Goal: Task Accomplishment & Management: Use online tool/utility

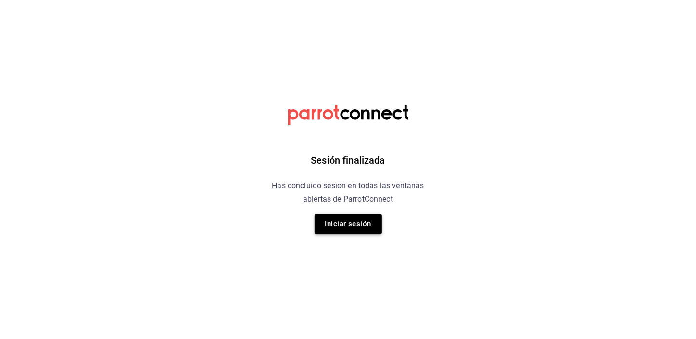
click at [361, 218] on button "Iniciar sesión" at bounding box center [348, 224] width 67 height 20
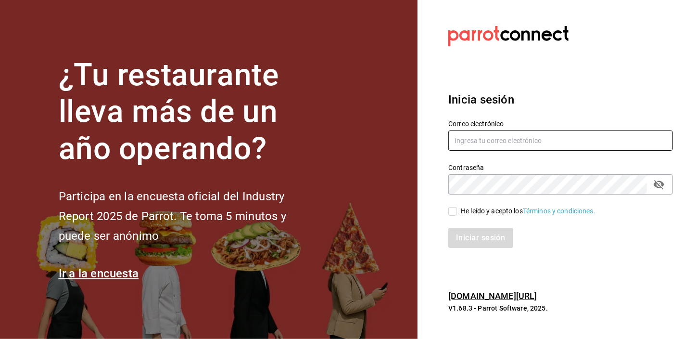
type input "josepalax90@gmail.com"
click at [453, 214] on input "He leído y acepto los Términos y condiciones." at bounding box center [452, 211] width 9 height 9
checkbox input "true"
click at [461, 232] on button "Iniciar sesión" at bounding box center [480, 238] width 65 height 20
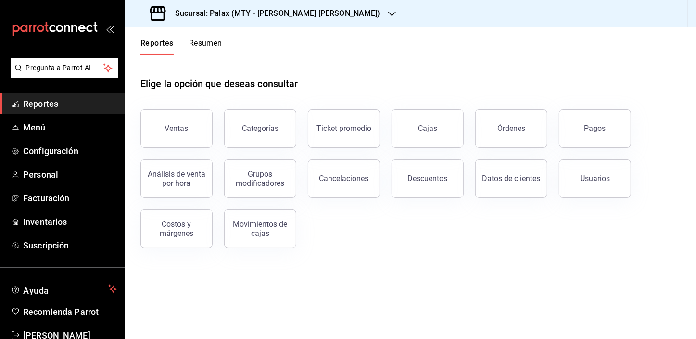
click at [294, 14] on h3 "Sucursal: Palax (MTY - [PERSON_NAME] [PERSON_NAME])" at bounding box center [273, 14] width 213 height 12
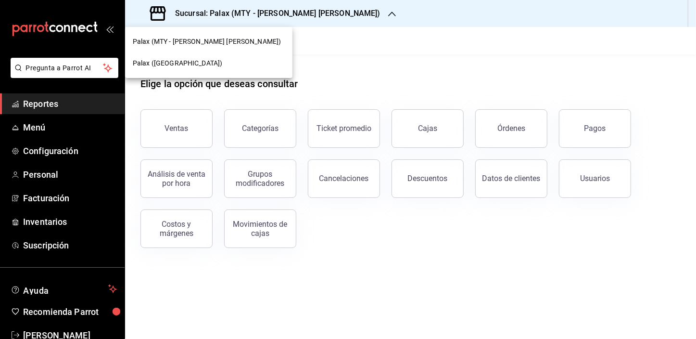
click at [197, 61] on div "Palax ([GEOGRAPHIC_DATA])" at bounding box center [209, 63] width 152 height 10
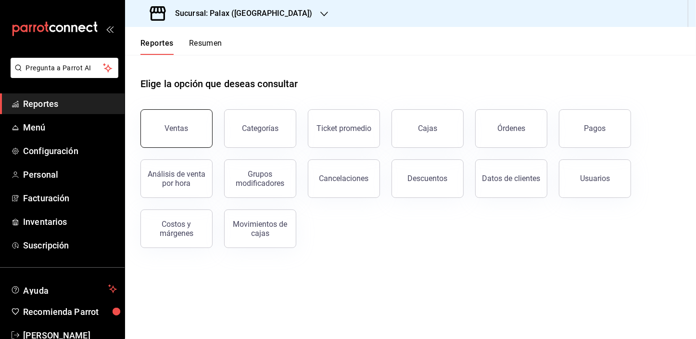
click at [198, 126] on button "Ventas" at bounding box center [176, 128] width 72 height 38
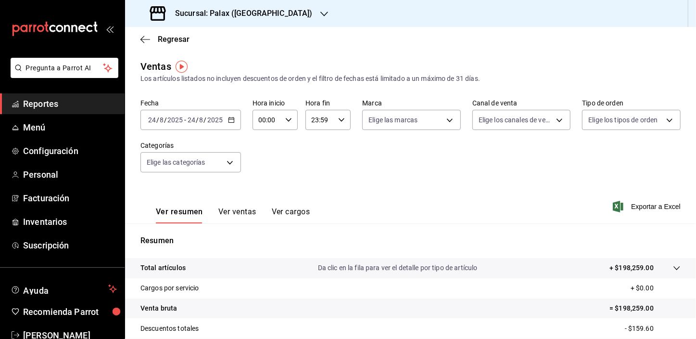
click at [261, 114] on input "00:00" at bounding box center [267, 119] width 29 height 19
click at [266, 142] on span "15" at bounding box center [262, 141] width 7 height 8
type input "15:00"
click at [168, 162] on div at bounding box center [348, 169] width 696 height 339
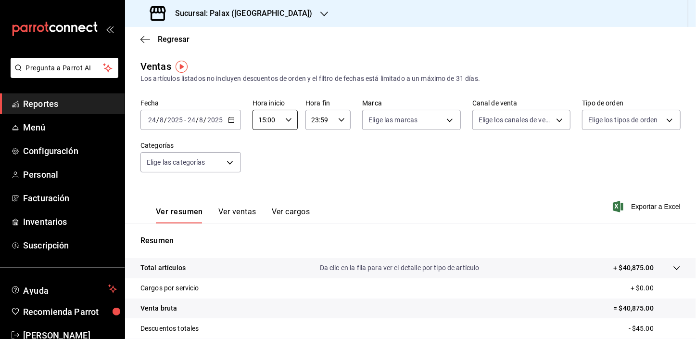
click at [168, 162] on body "Pregunta a Parrot AI Reportes Menú Configuración Personal Facturación Inventari…" at bounding box center [348, 169] width 696 height 339
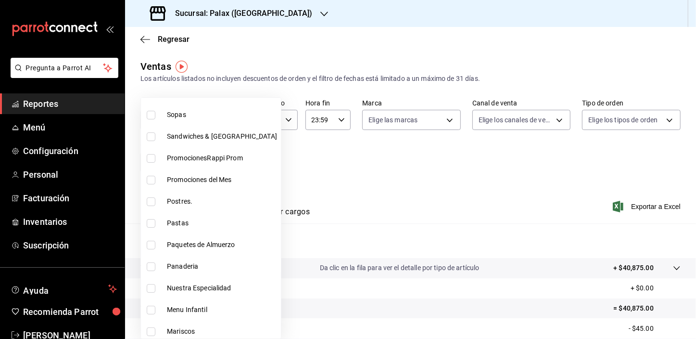
scroll to position [131, 0]
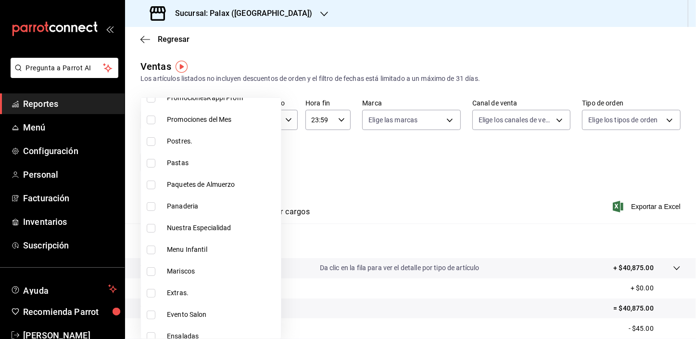
click at [152, 202] on input "checkbox" at bounding box center [151, 206] width 9 height 9
checkbox input "true"
type input "90d14028-a2c9-4fb8-b762-41d9ea373592"
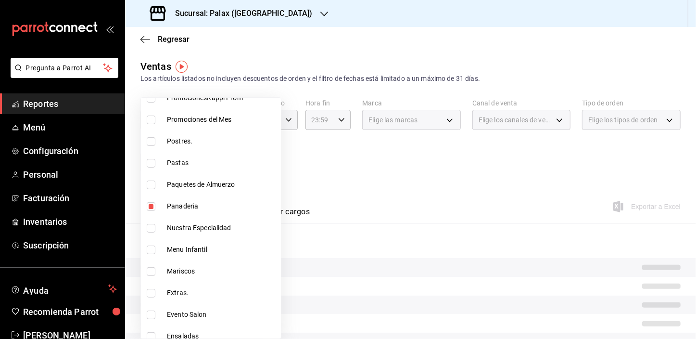
scroll to position [134, 0]
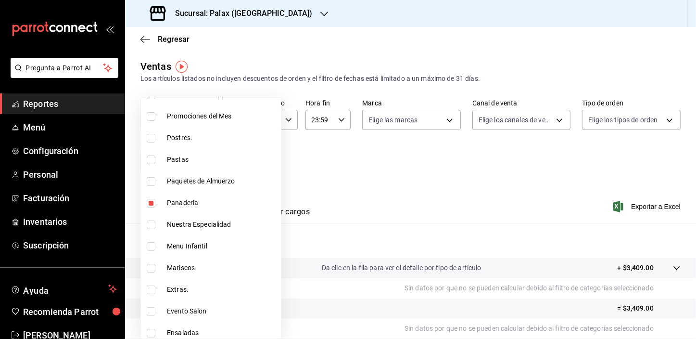
click at [272, 173] on div at bounding box center [348, 169] width 696 height 339
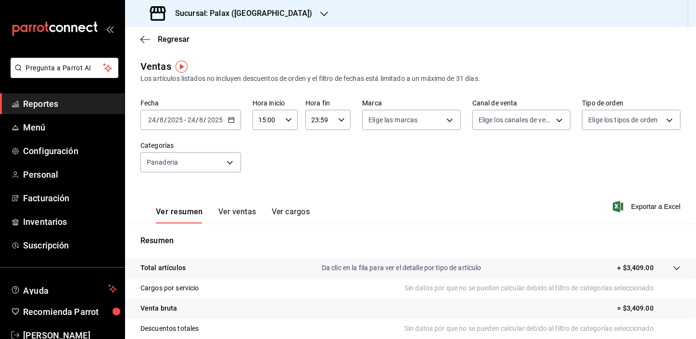
click at [243, 213] on button "Ver ventas" at bounding box center [237, 215] width 38 height 16
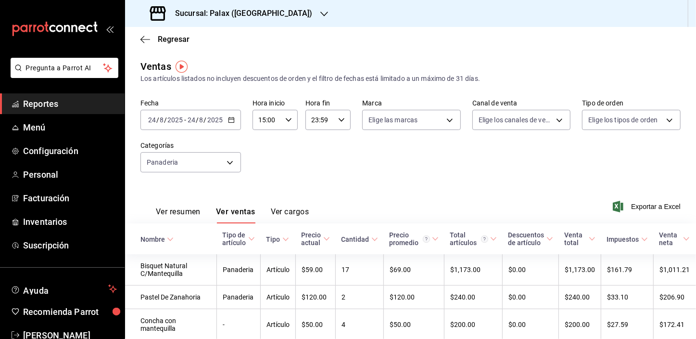
click at [180, 217] on button "Ver resumen" at bounding box center [178, 215] width 45 height 16
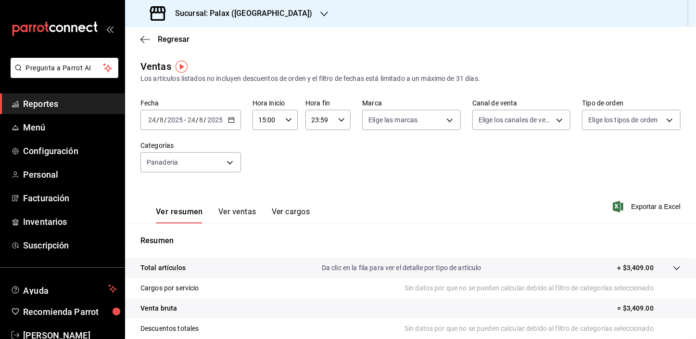
click at [221, 211] on button "Ver ventas" at bounding box center [237, 215] width 38 height 16
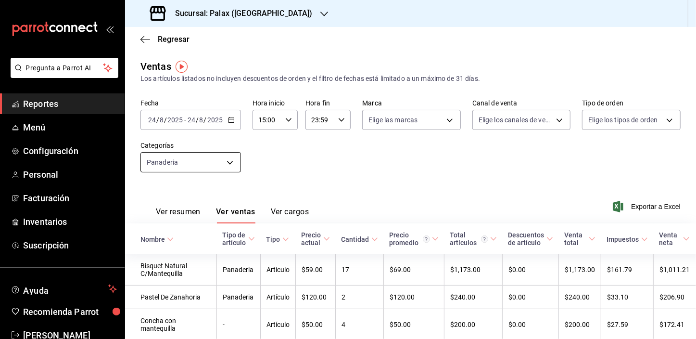
click at [188, 159] on body "Pregunta a Parrot AI Reportes Menú Configuración Personal Facturación Inventari…" at bounding box center [348, 169] width 696 height 339
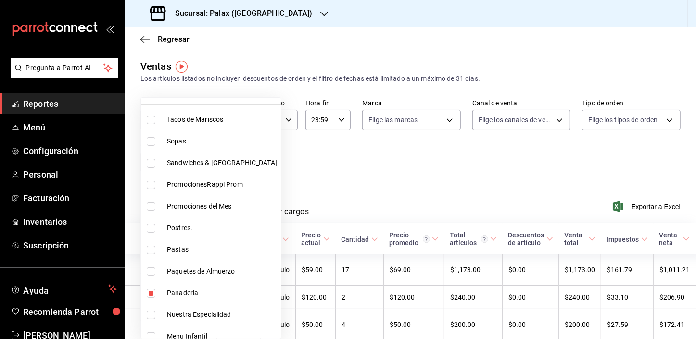
scroll to position [131, 0]
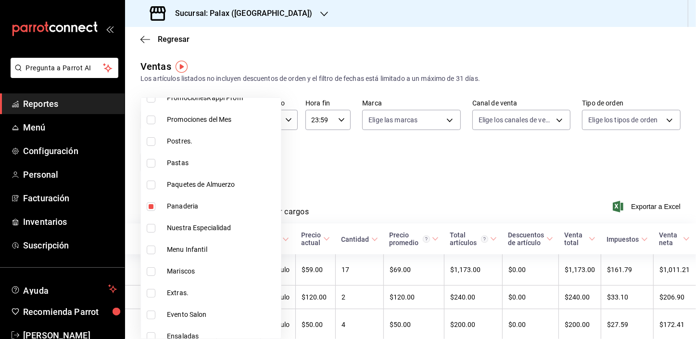
click at [150, 204] on input "checkbox" at bounding box center [151, 206] width 9 height 9
checkbox input "false"
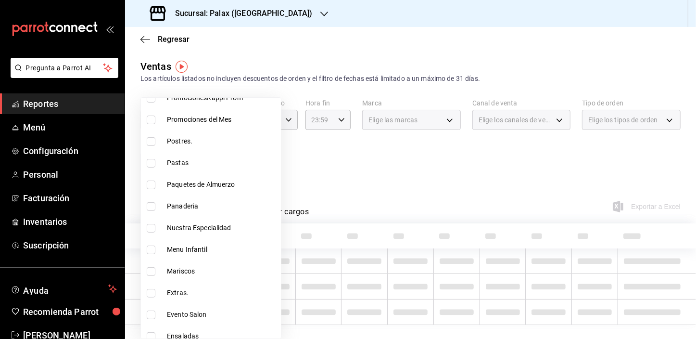
scroll to position [262, 0]
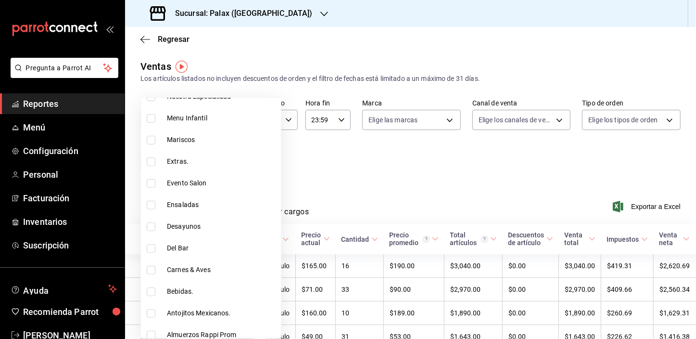
click at [149, 244] on input "checkbox" at bounding box center [151, 248] width 9 height 9
checkbox input "true"
type input "e5fa14e2-c7bb-4afd-b0cf-6d1a2447c4a1"
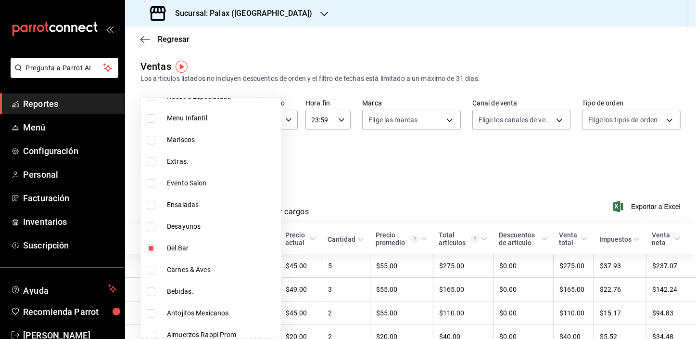
click at [378, 179] on div at bounding box center [348, 169] width 696 height 339
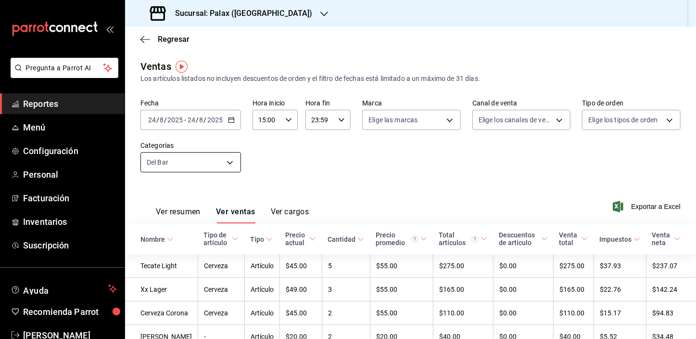
click at [196, 159] on body "Pregunta a Parrot AI Reportes Menú Configuración Personal Facturación Inventari…" at bounding box center [348, 169] width 696 height 339
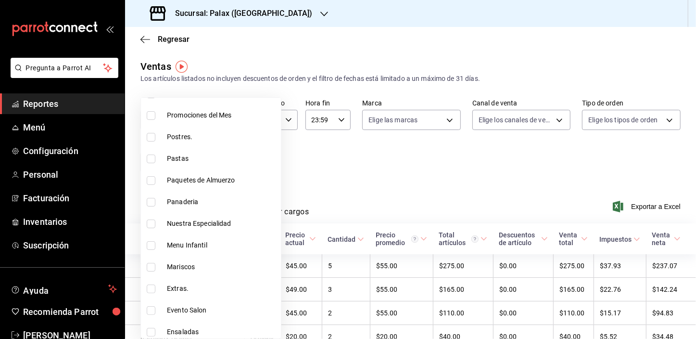
scroll to position [218, 0]
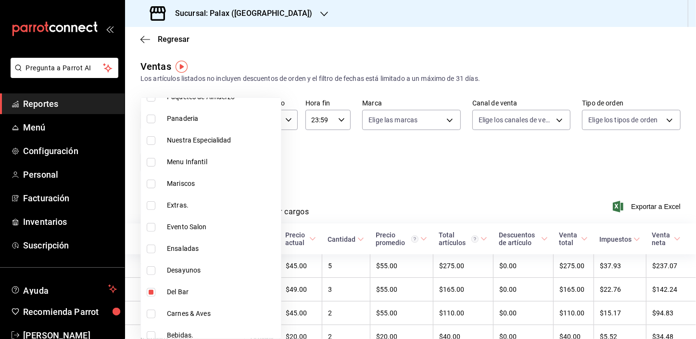
click at [149, 289] on input "checkbox" at bounding box center [151, 292] width 9 height 9
checkbox input "false"
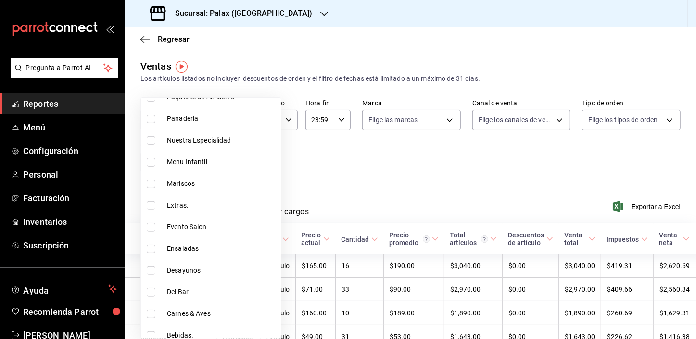
scroll to position [306, 0]
click at [149, 245] on input "checkbox" at bounding box center [151, 247] width 9 height 9
checkbox input "true"
type input "4b82141e-e12f-4992-9202-ab169af21a46"
click at [330, 187] on div at bounding box center [348, 169] width 696 height 339
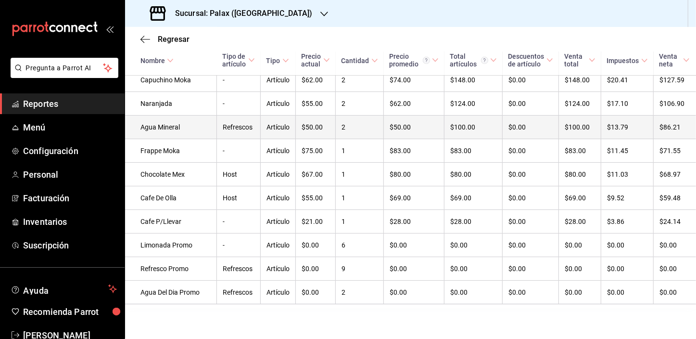
scroll to position [501, 0]
